Goal: Navigation & Orientation: Find specific page/section

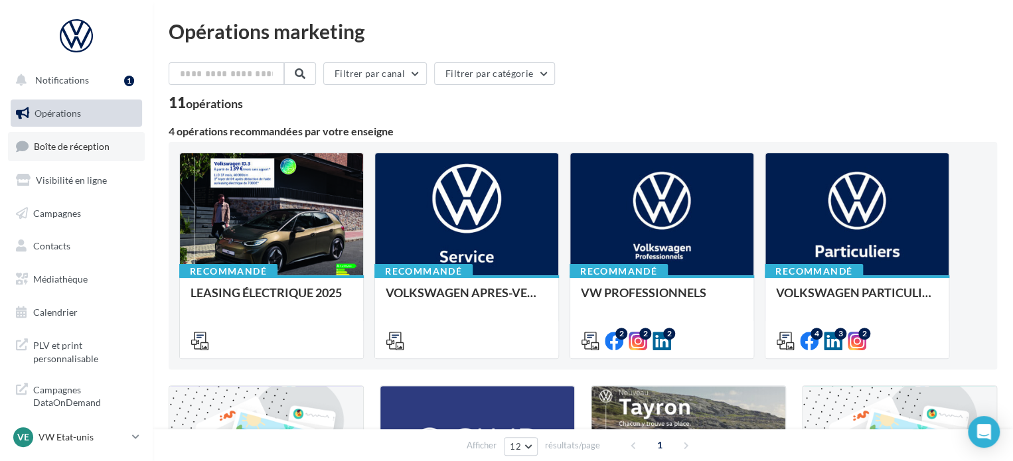
click at [127, 151] on link "Boîte de réception" at bounding box center [76, 146] width 137 height 29
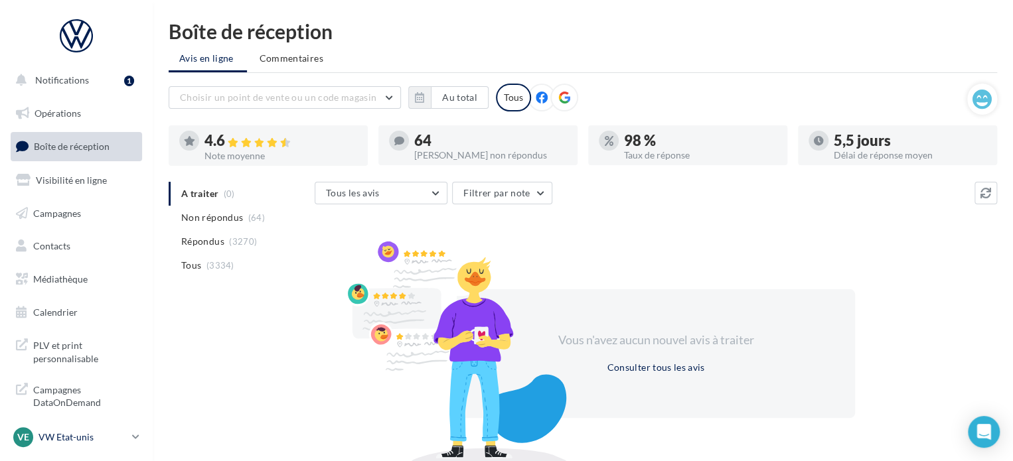
click at [70, 435] on p "VW Etat-unis" at bounding box center [82, 437] width 88 height 13
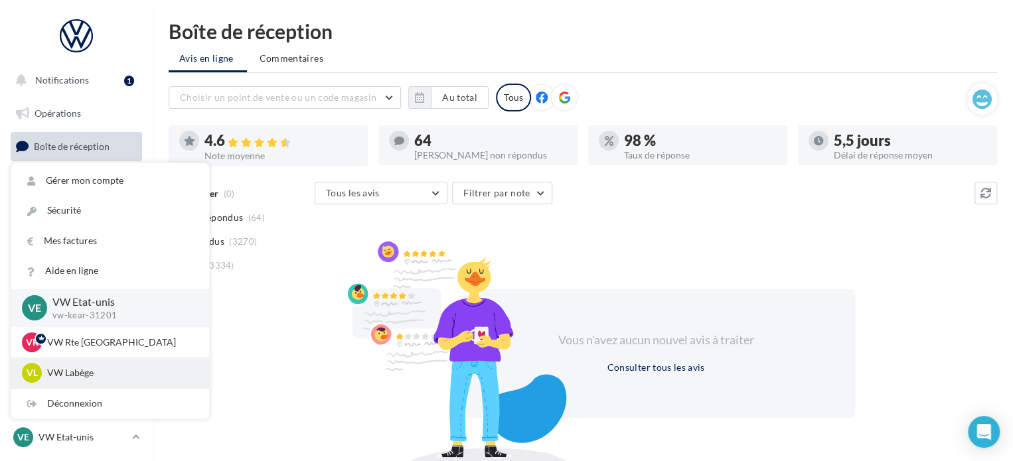
click at [96, 371] on p "VW Labège" at bounding box center [120, 372] width 146 height 13
